Goal: Book appointment/travel/reservation

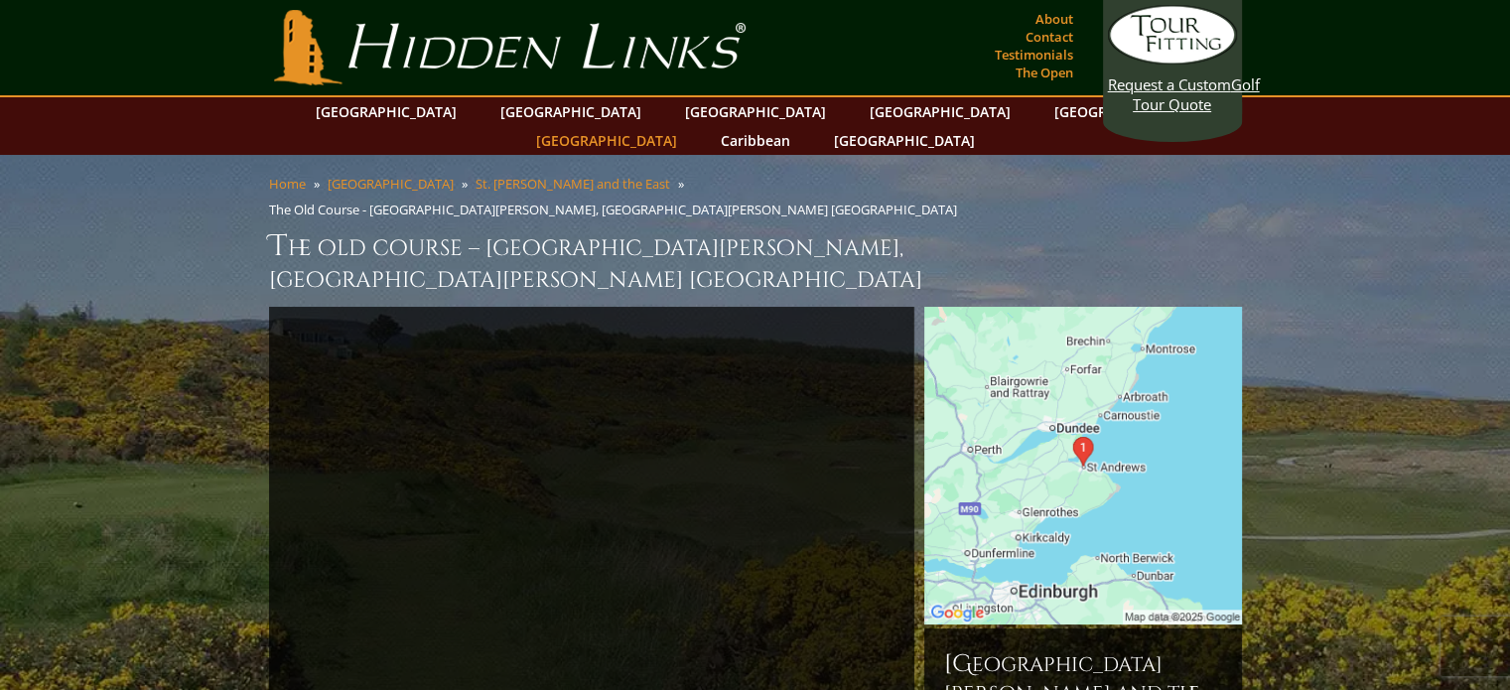
click at [687, 126] on link "[GEOGRAPHIC_DATA]" at bounding box center [606, 140] width 161 height 29
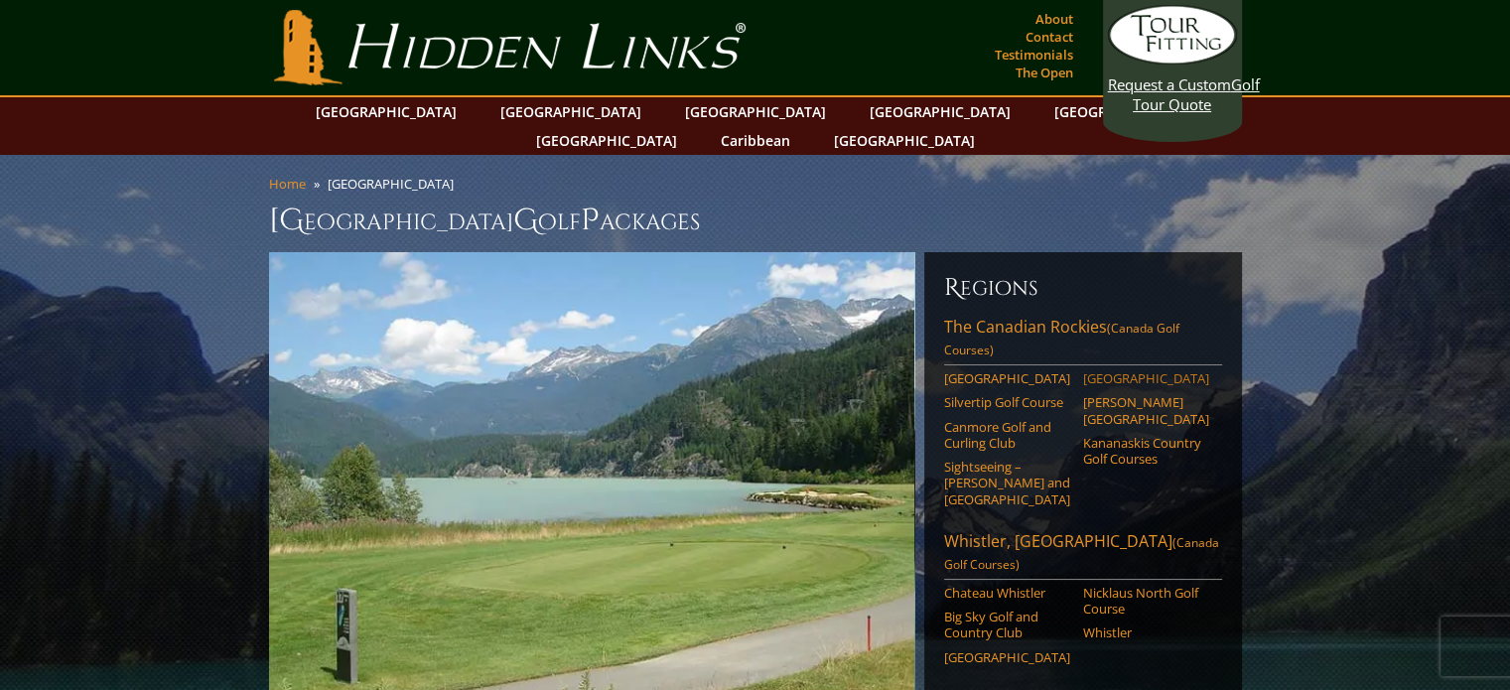
click at [1114, 370] on link "[GEOGRAPHIC_DATA]" at bounding box center [1146, 378] width 126 height 16
